Goal: Information Seeking & Learning: Learn about a topic

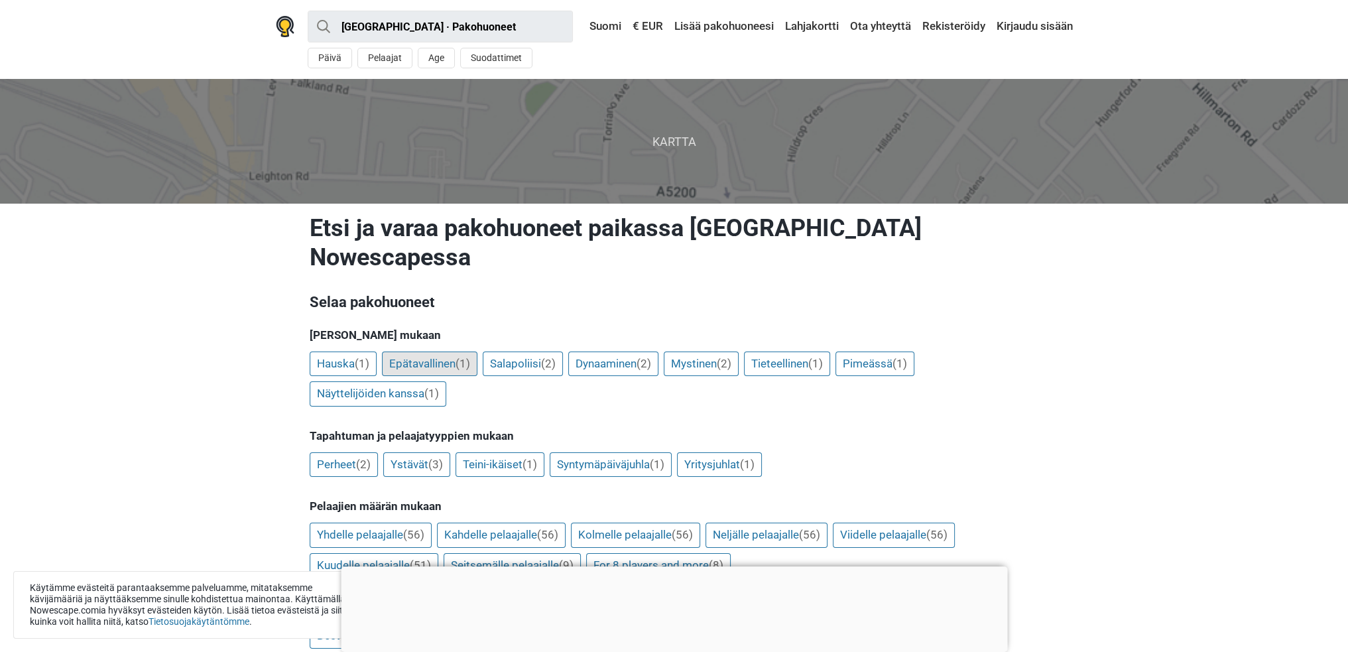
click at [437, 352] on link "Epätavallinen (1)" at bounding box center [430, 364] width 96 height 25
click at [329, 352] on link "Hauska (1)" at bounding box center [343, 364] width 67 height 25
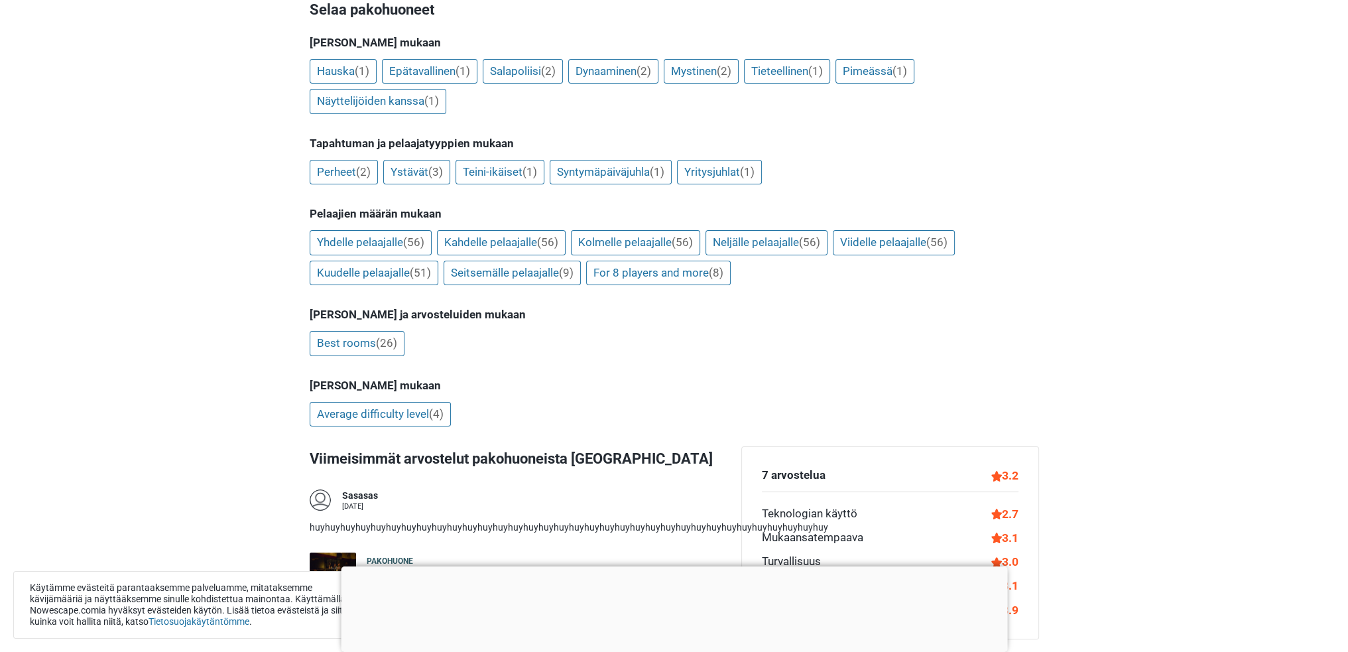
scroll to position [332, 0]
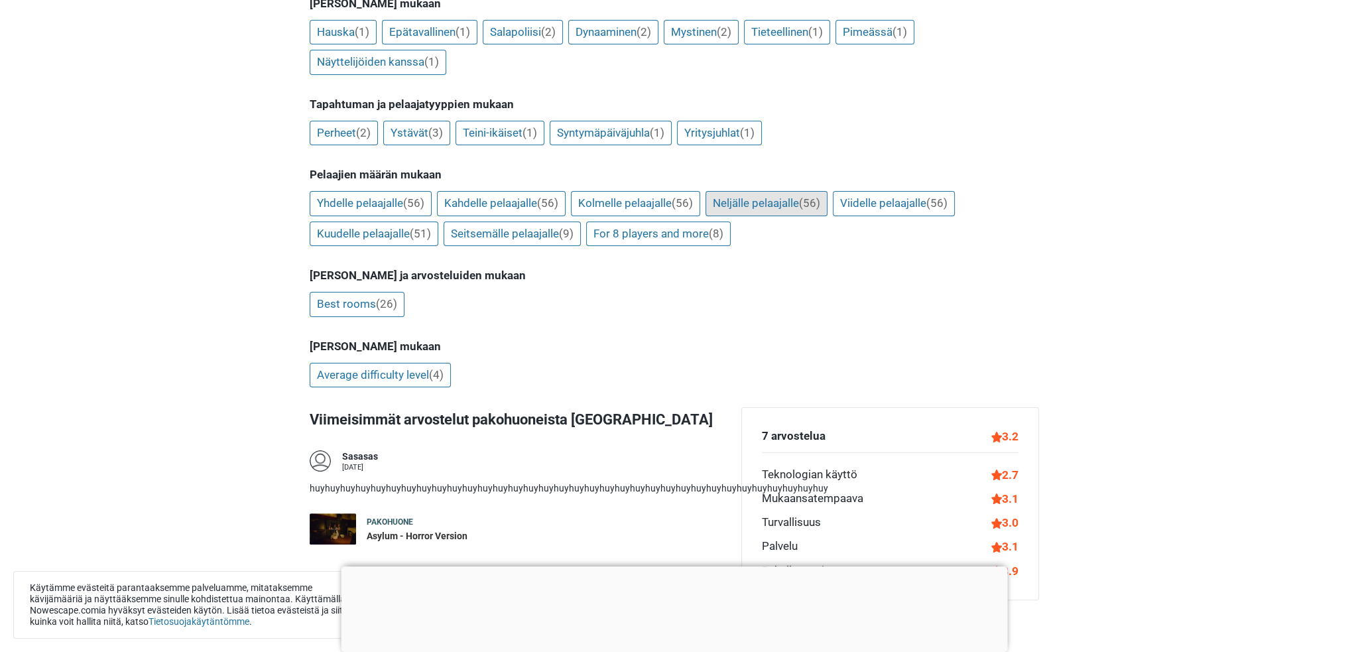
click at [740, 191] on link "Neljälle pelaajalle (56)" at bounding box center [767, 203] width 122 height 25
click at [340, 293] on link "Best rooms (26)" at bounding box center [357, 305] width 95 height 25
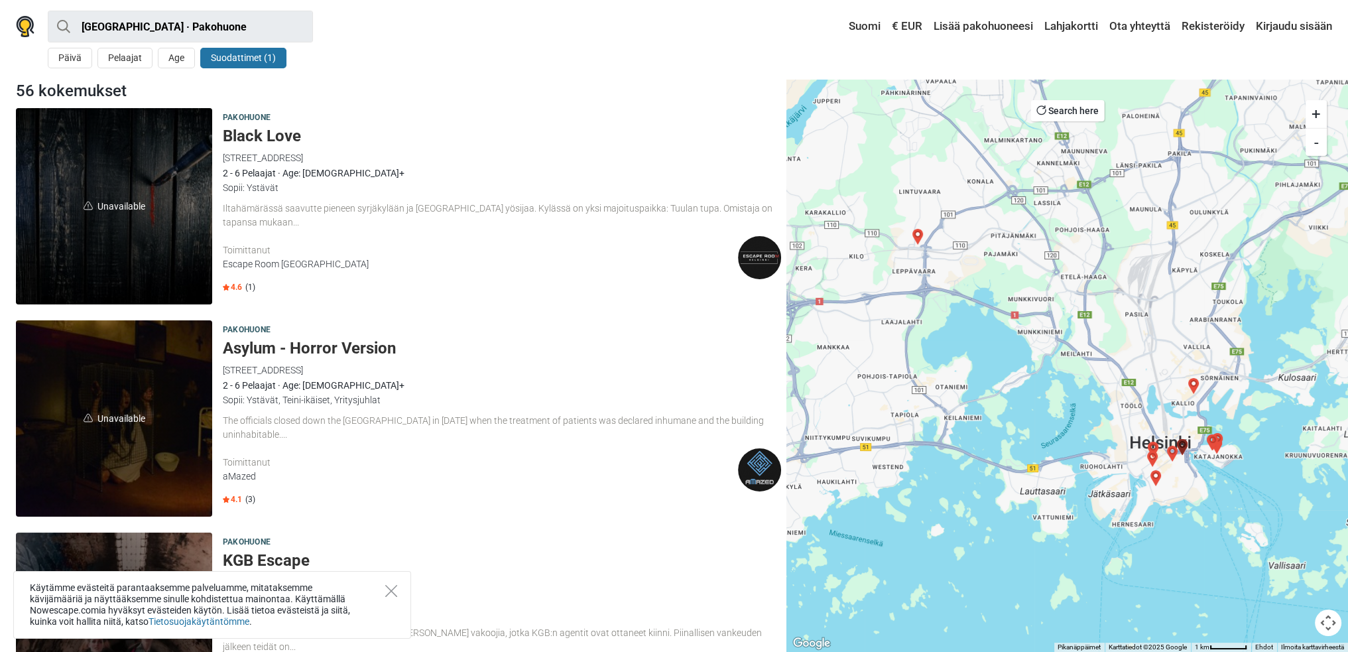
click at [759, 257] on img at bounding box center [759, 257] width 43 height 43
click at [759, 466] on img at bounding box center [759, 469] width 43 height 43
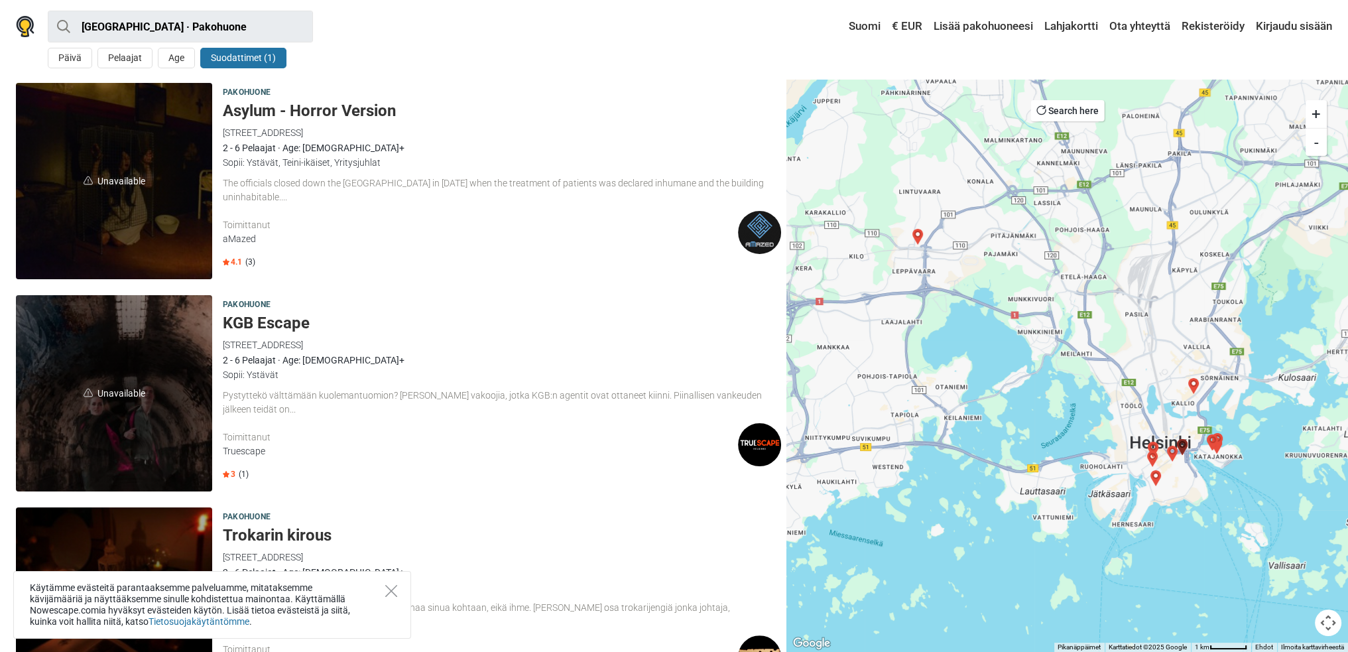
scroll to position [265, 0]
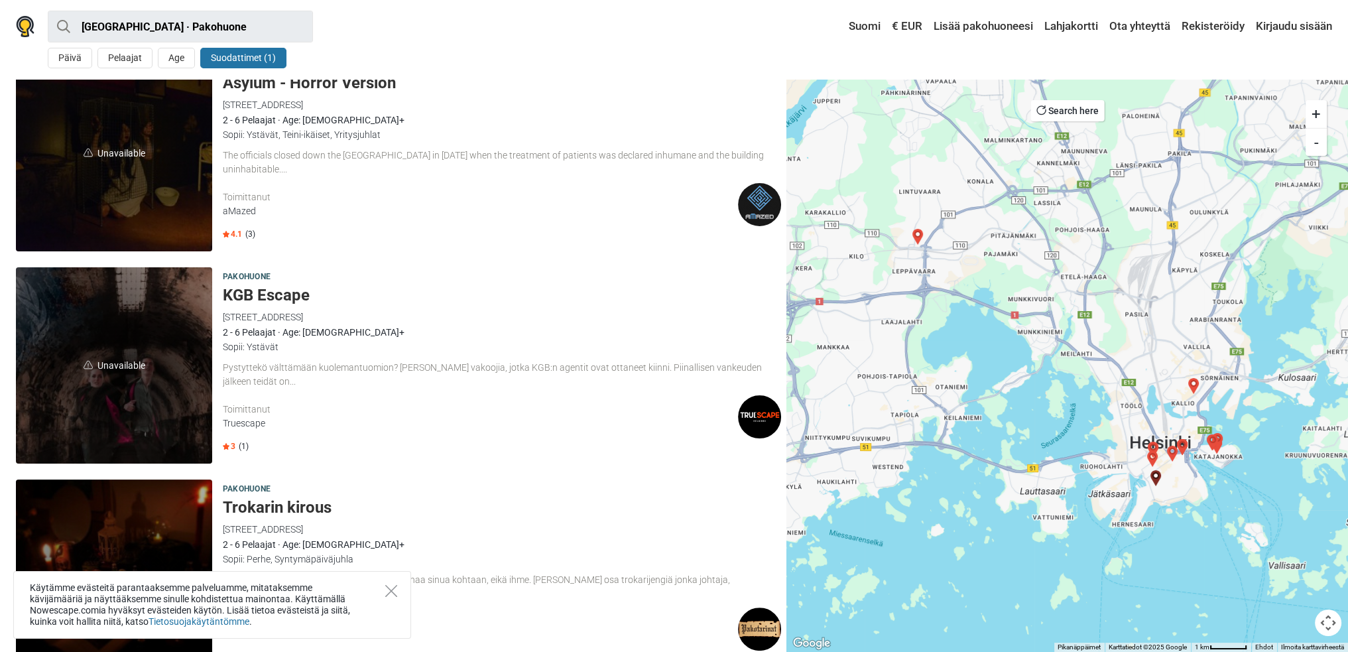
click at [764, 415] on img at bounding box center [759, 416] width 43 height 43
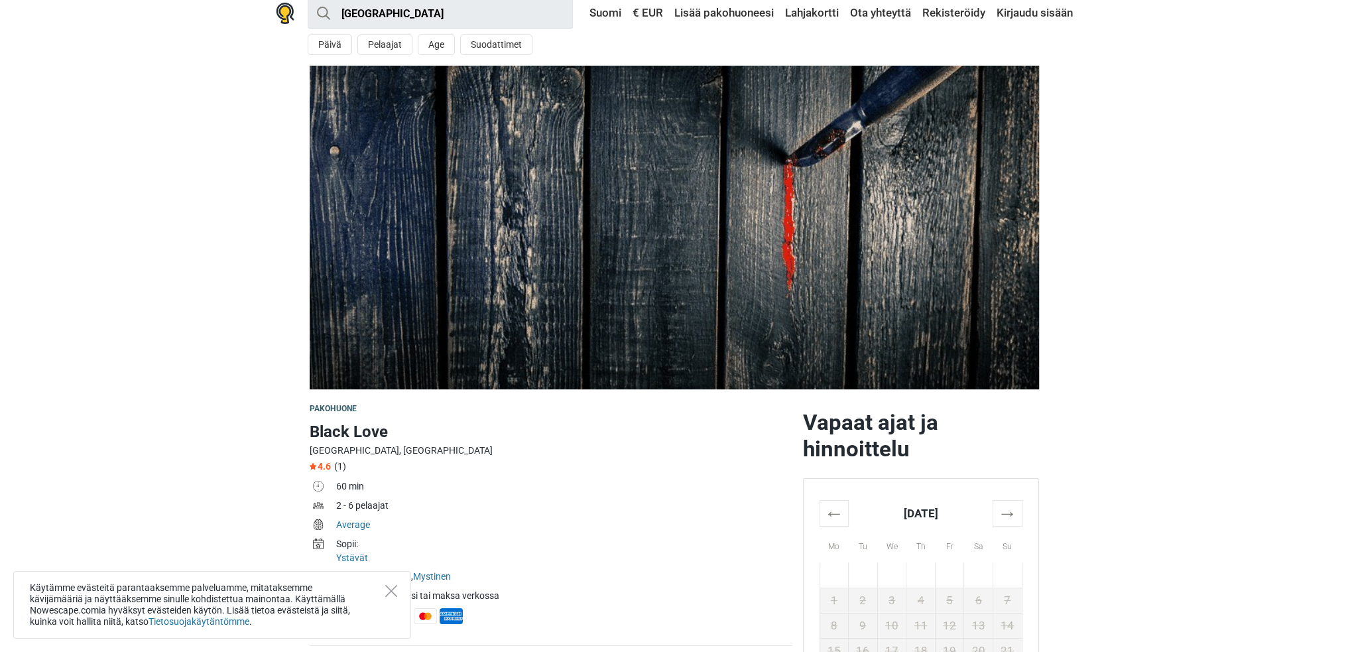
scroll to position [398, 0]
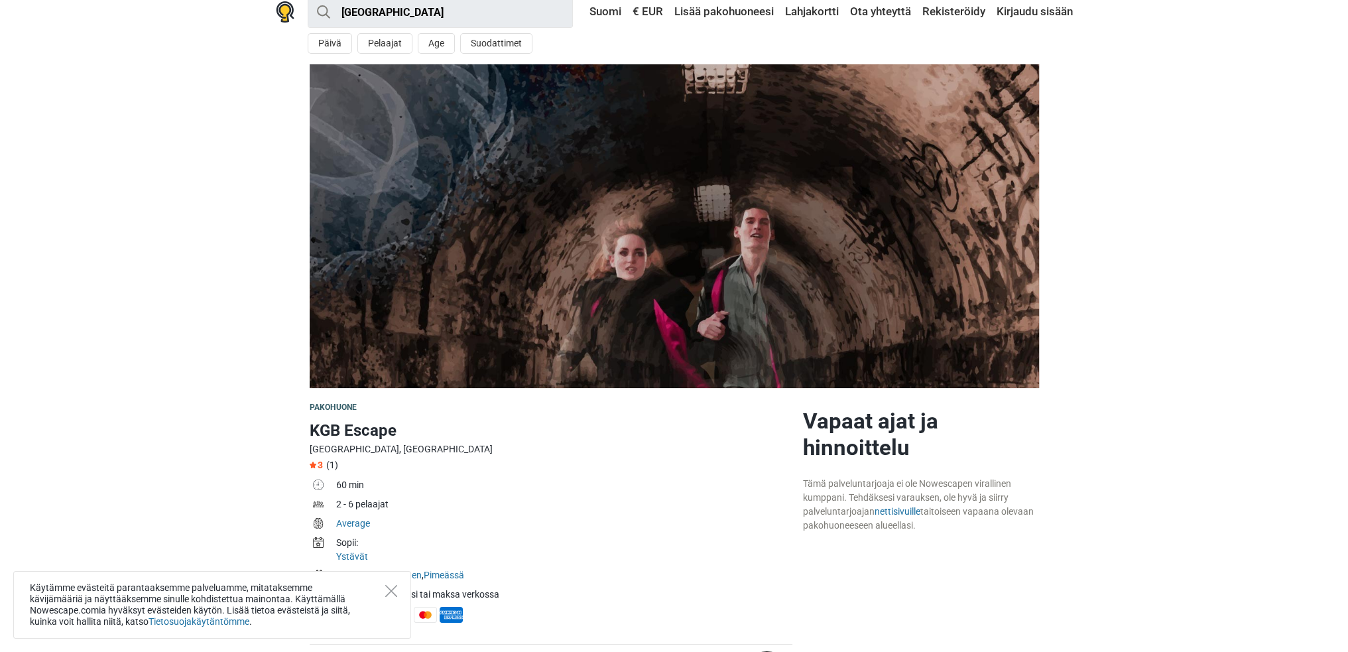
scroll to position [398, 0]
